Goal: Check status: Check status

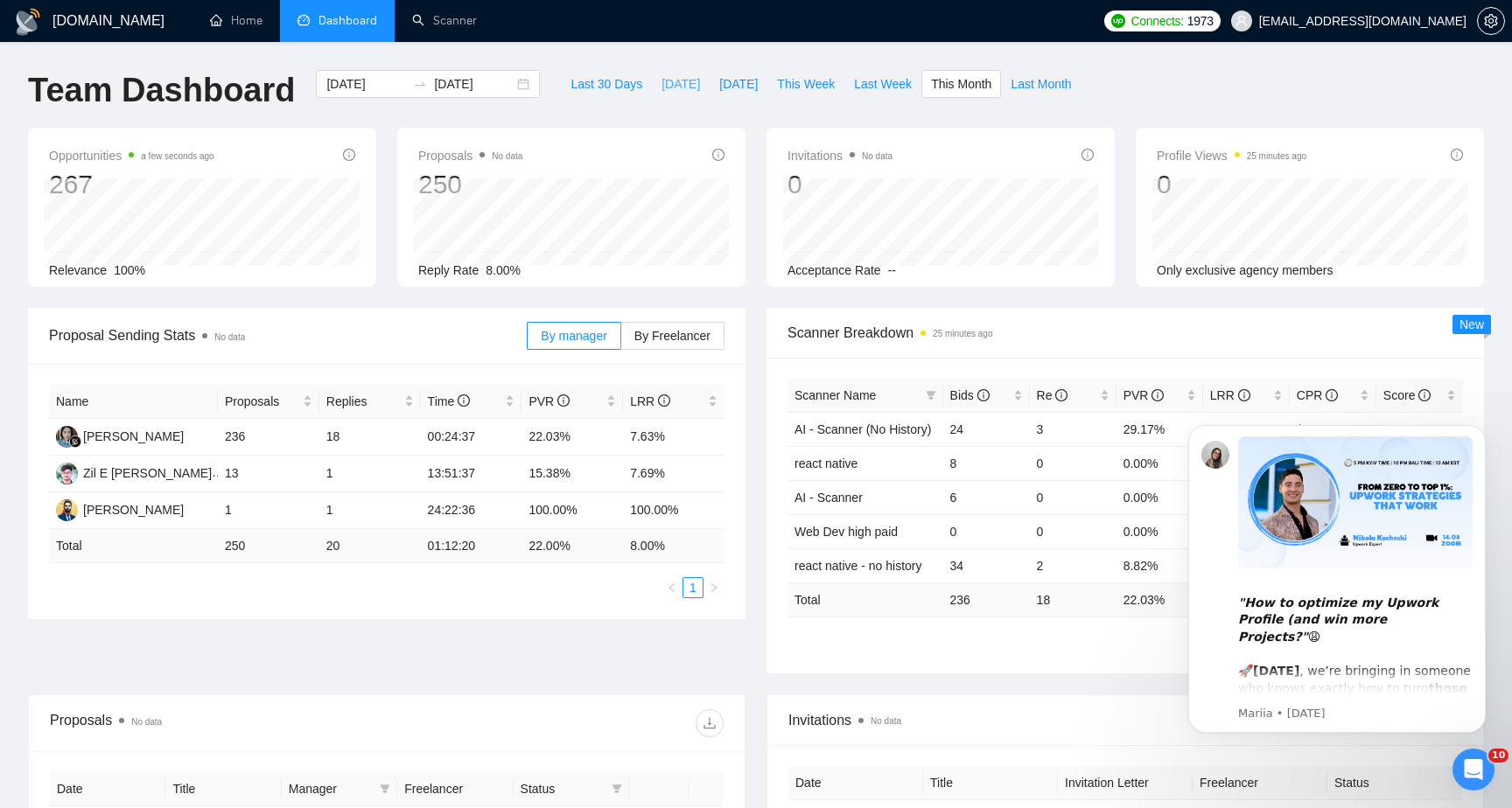
click at [676, 80] on span "[DATE]" at bounding box center [680, 83] width 39 height 19
type input "[DATE]"
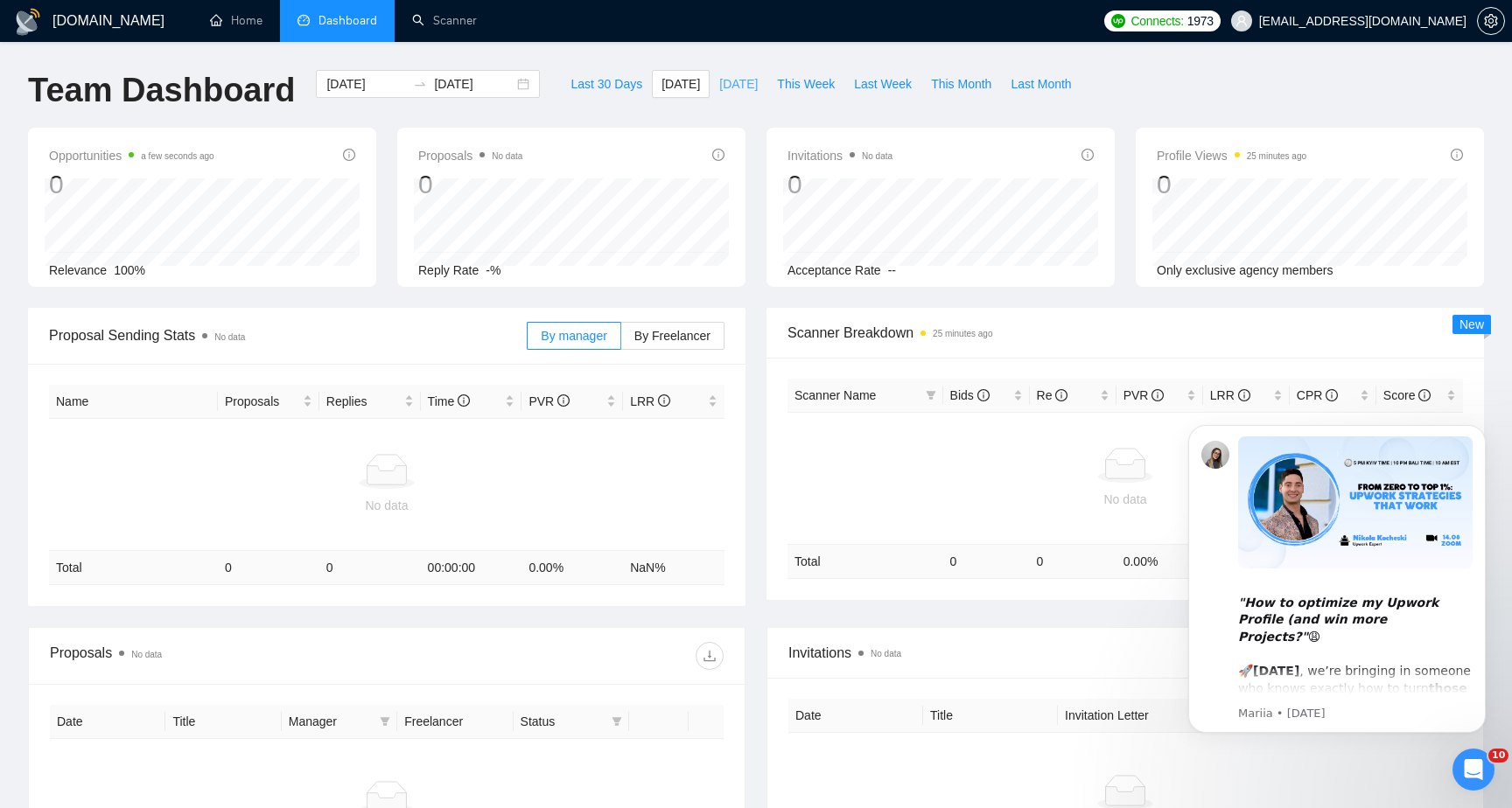
click at [736, 91] on span "[DATE]" at bounding box center [739, 83] width 39 height 19
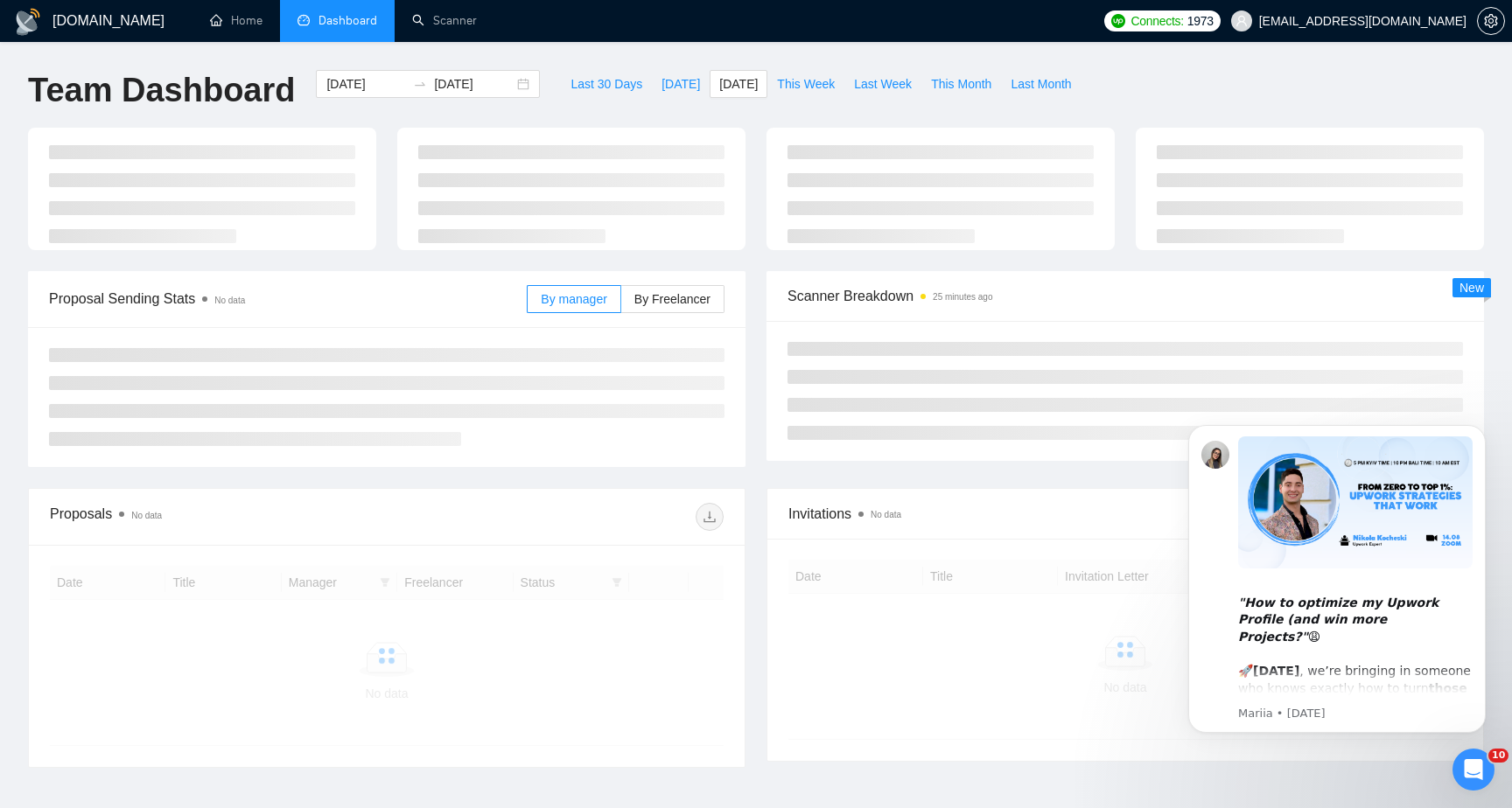
type input "[DATE]"
